Goal: Information Seeking & Learning: Learn about a topic

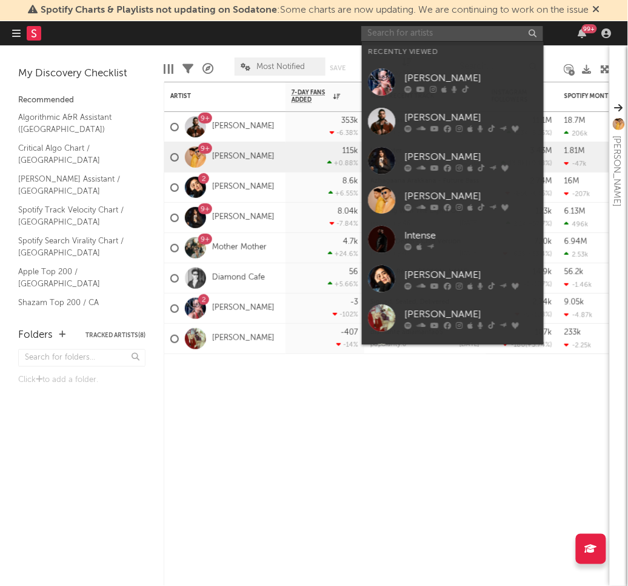
click at [453, 39] on input "text" at bounding box center [452, 33] width 182 height 15
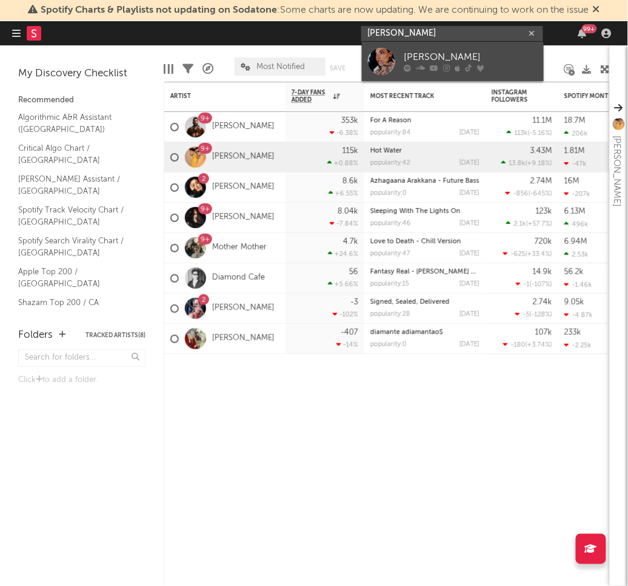
type input "[PERSON_NAME]"
click at [476, 59] on div "[PERSON_NAME]" at bounding box center [470, 57] width 133 height 15
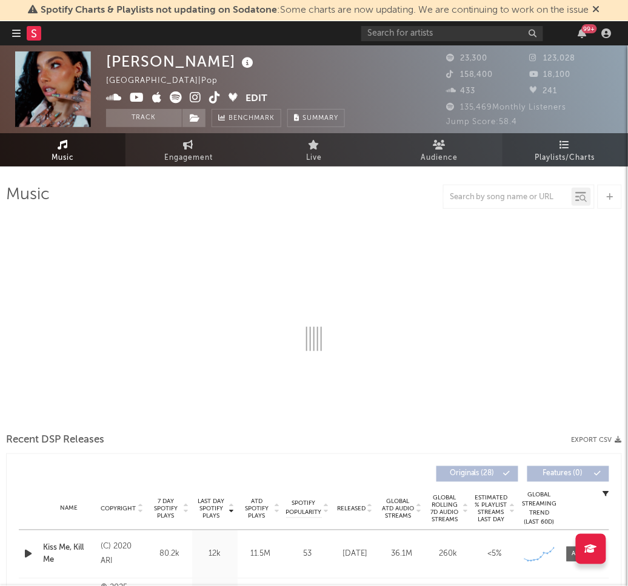
click at [553, 157] on span "Playlists/Charts" at bounding box center [565, 158] width 60 height 15
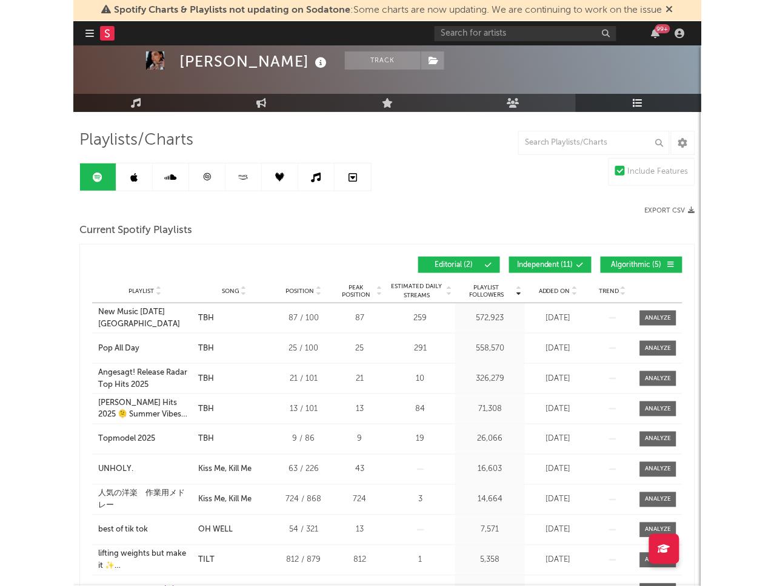
scroll to position [56, 0]
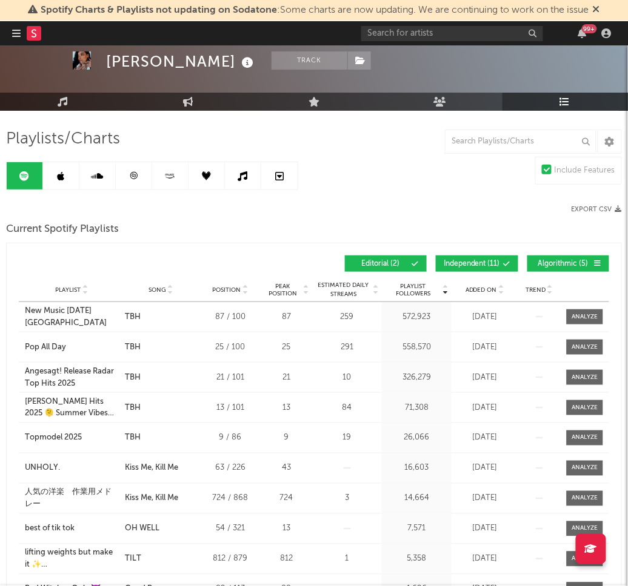
click at [482, 270] on button "Independent ( 11 )" at bounding box center [477, 264] width 82 height 16
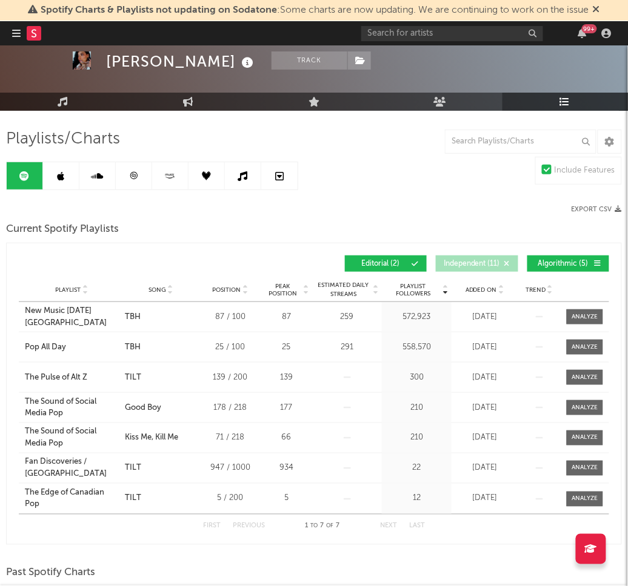
click at [540, 268] on button "Algorithmic ( 5 )" at bounding box center [568, 264] width 82 height 16
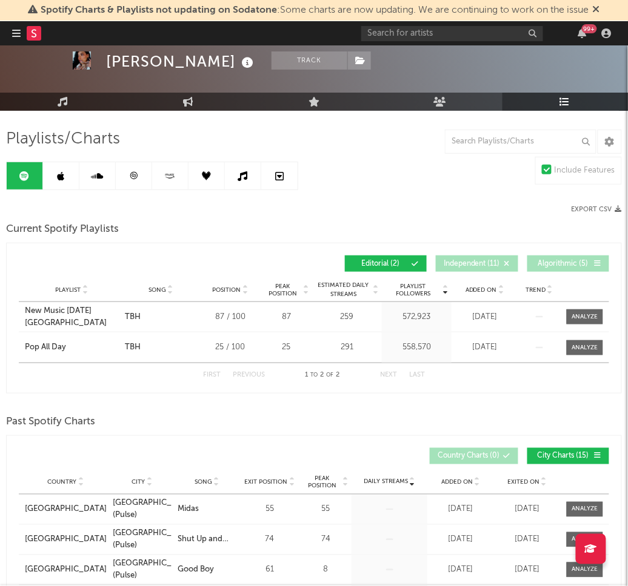
click at [70, 176] on link at bounding box center [61, 175] width 36 height 27
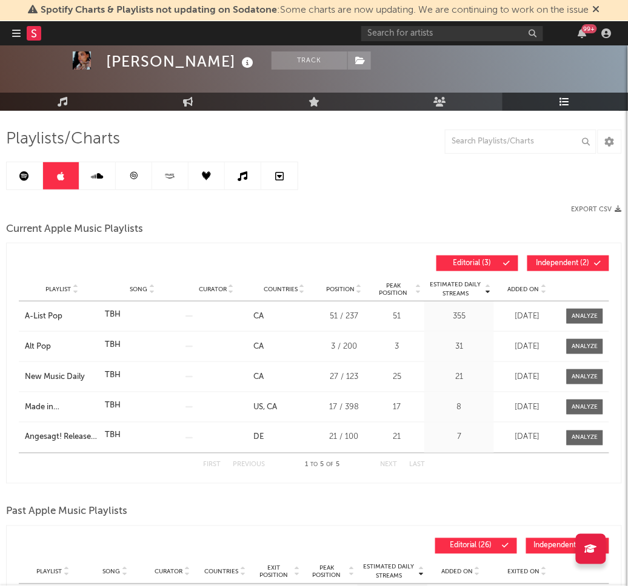
click at [575, 265] on span "Independent ( 2 )" at bounding box center [563, 263] width 56 height 7
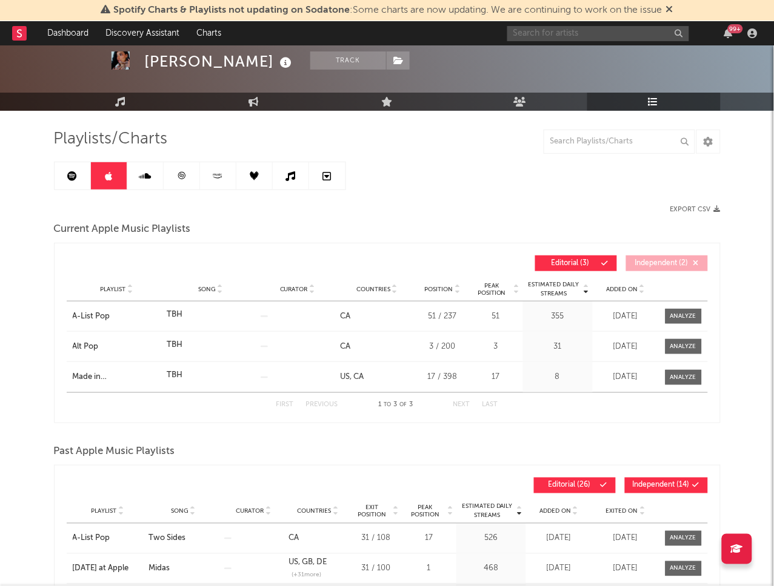
click at [611, 36] on input "text" at bounding box center [598, 33] width 182 height 15
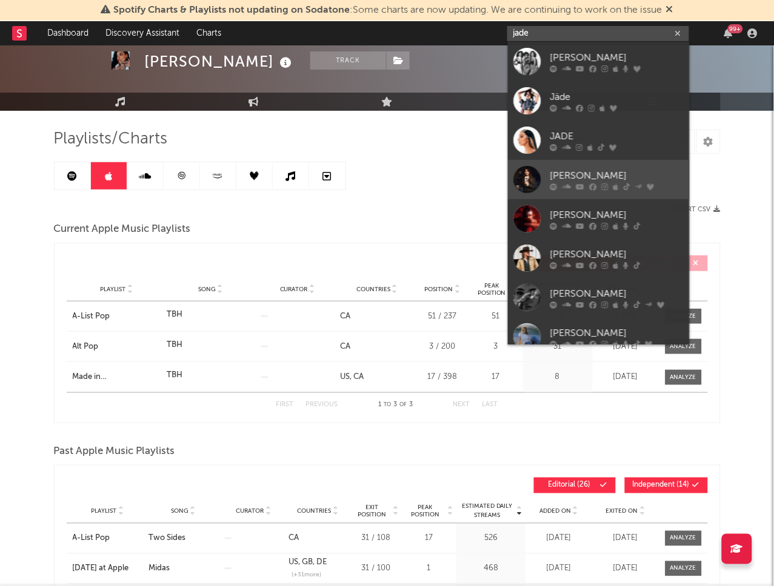
type input "jade"
click at [564, 179] on div "[PERSON_NAME]" at bounding box center [616, 175] width 133 height 15
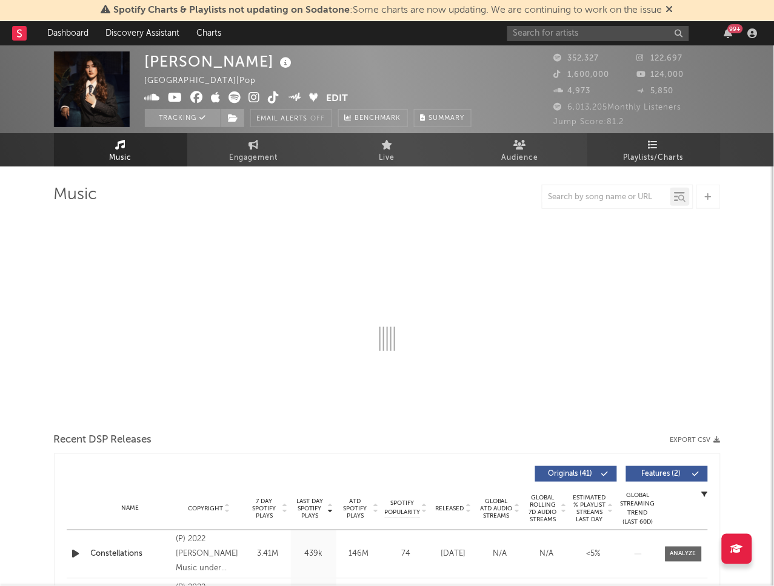
click at [627, 154] on span "Playlists/Charts" at bounding box center [653, 158] width 60 height 15
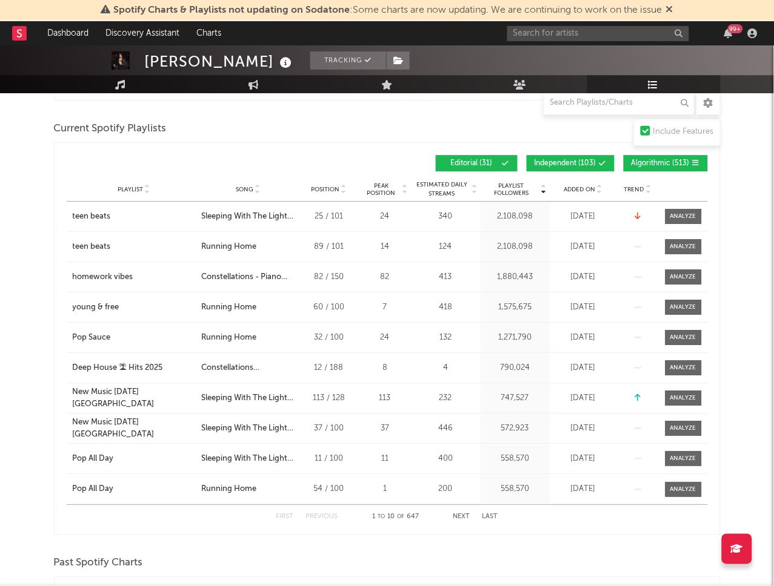
scroll to position [679, 0]
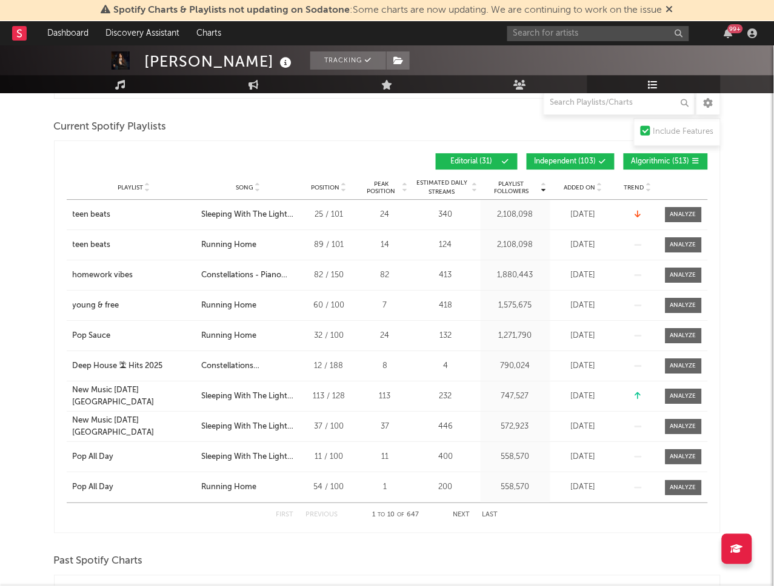
click at [567, 160] on span "Independent ( 103 )" at bounding box center [565, 161] width 62 height 7
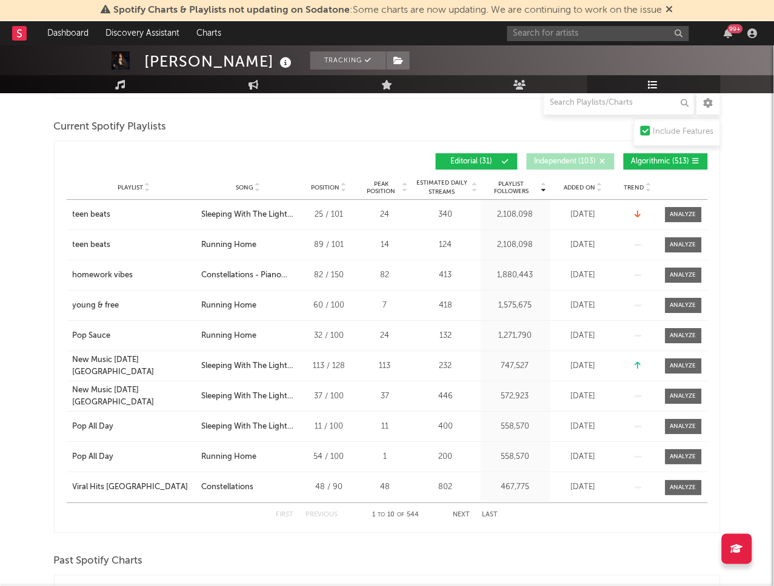
click at [627, 157] on button "Algorithmic ( 513 )" at bounding box center [665, 161] width 84 height 16
click at [592, 185] on span "Added On" at bounding box center [580, 187] width 32 height 7
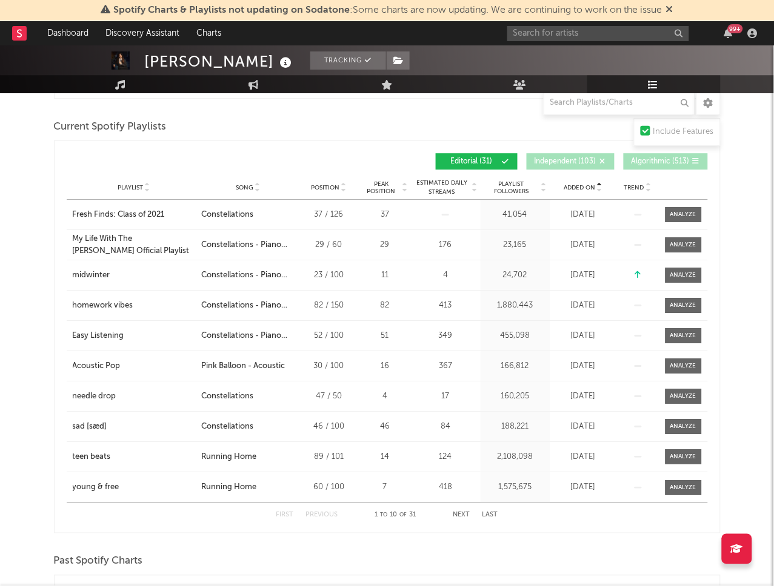
click at [592, 185] on span "Added On" at bounding box center [580, 187] width 32 height 7
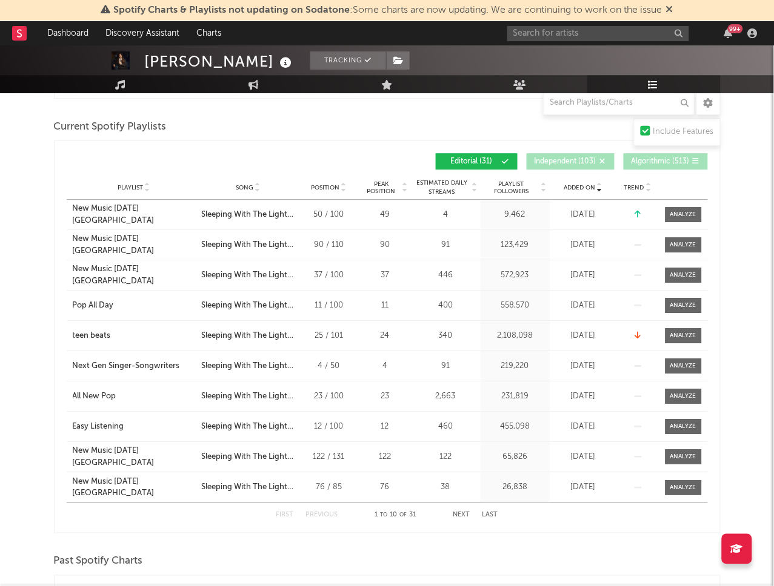
click at [461, 514] on button "Next" at bounding box center [461, 515] width 17 height 7
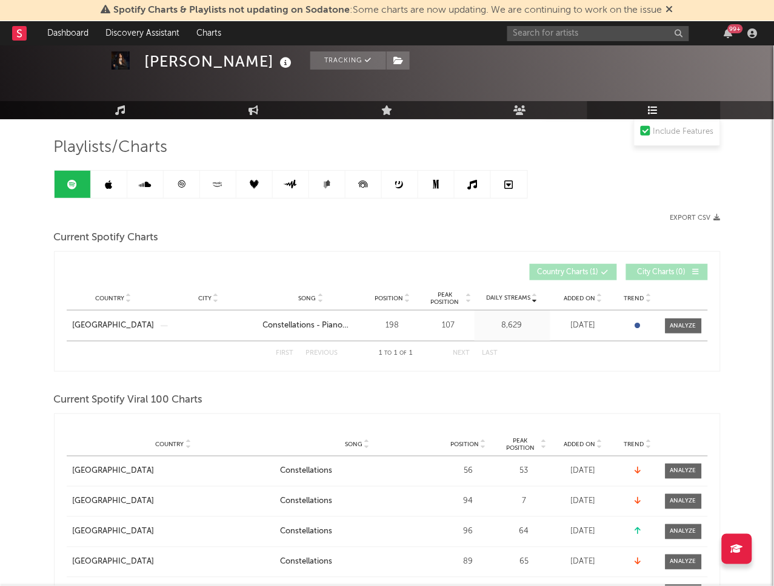
scroll to position [45, 0]
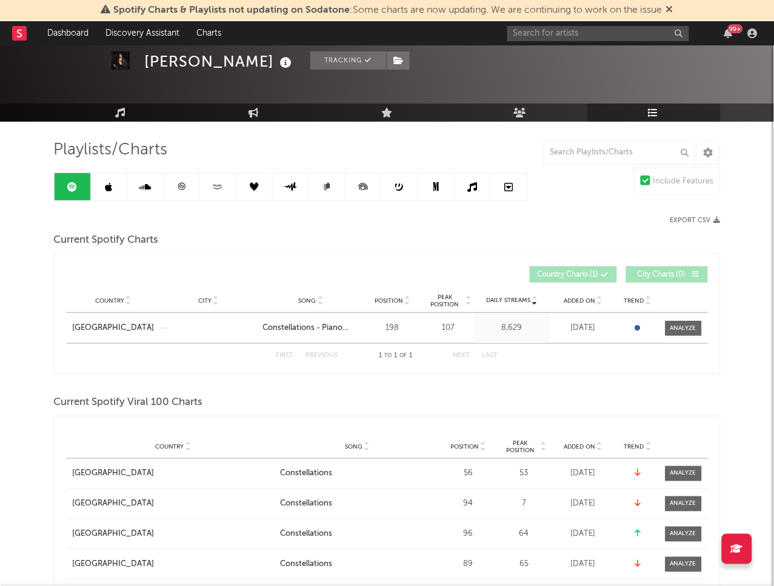
click at [113, 191] on link at bounding box center [109, 186] width 36 height 27
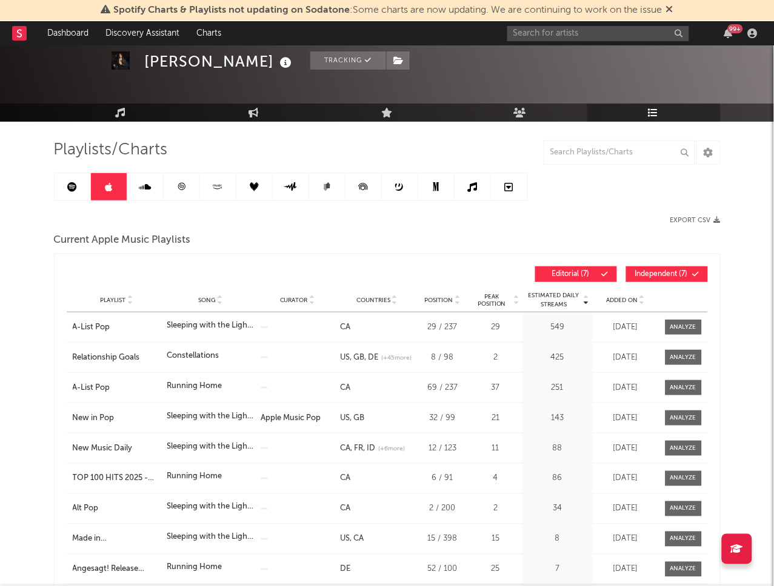
click at [627, 275] on span "Independent ( 7 )" at bounding box center [662, 274] width 56 height 7
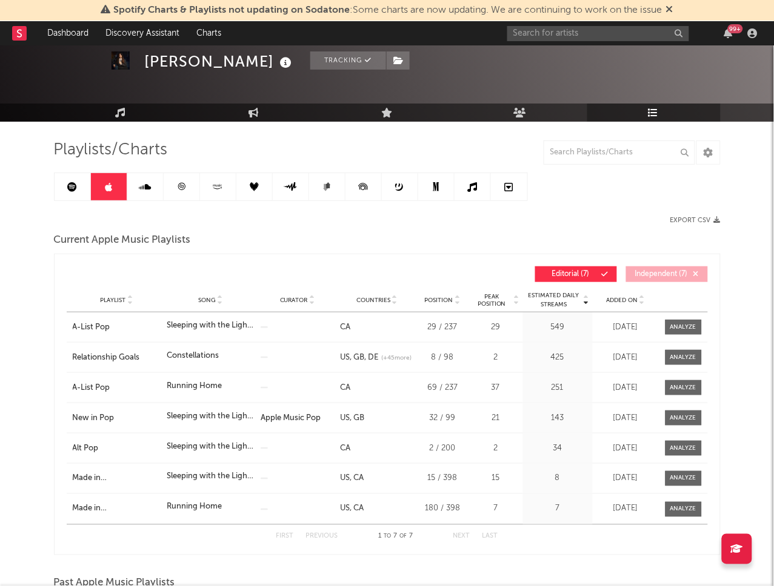
click at [617, 298] on span "Added On" at bounding box center [622, 300] width 32 height 7
